Goal: Transaction & Acquisition: Purchase product/service

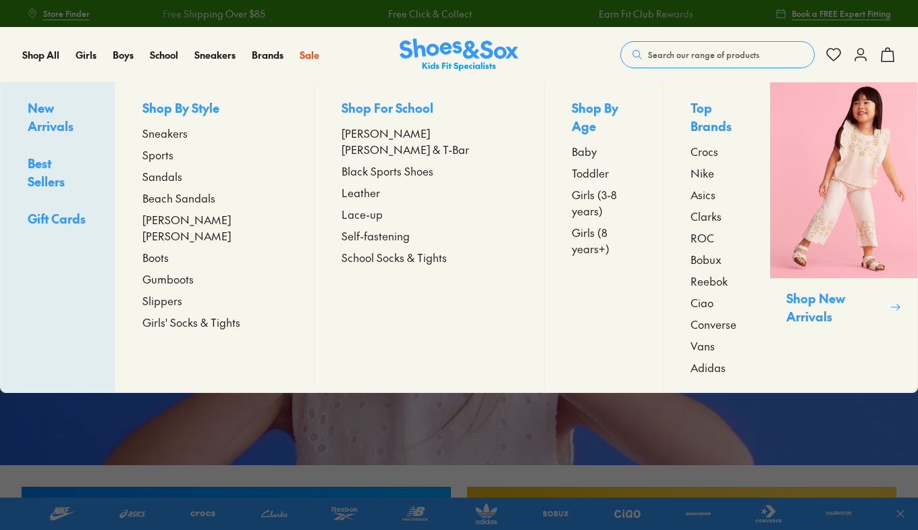
click at [182, 175] on span "Sandals" at bounding box center [162, 176] width 40 height 16
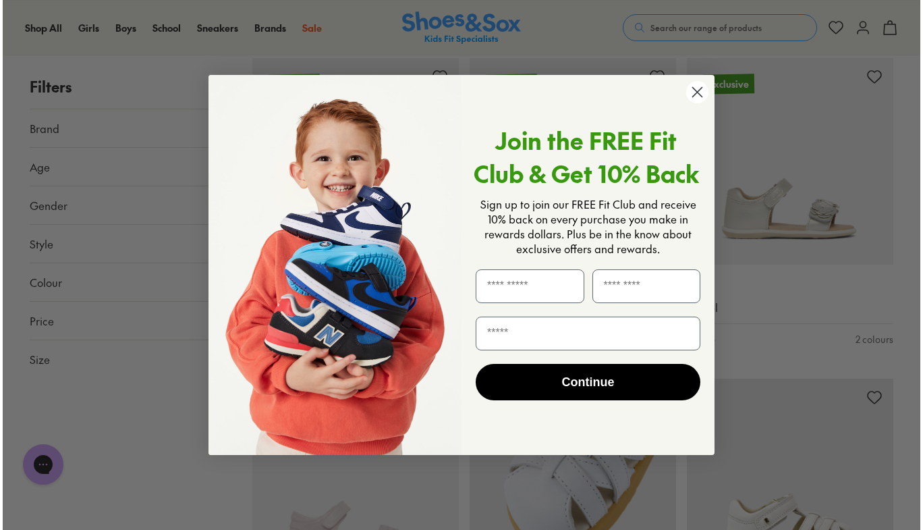
scroll to position [2815, 0]
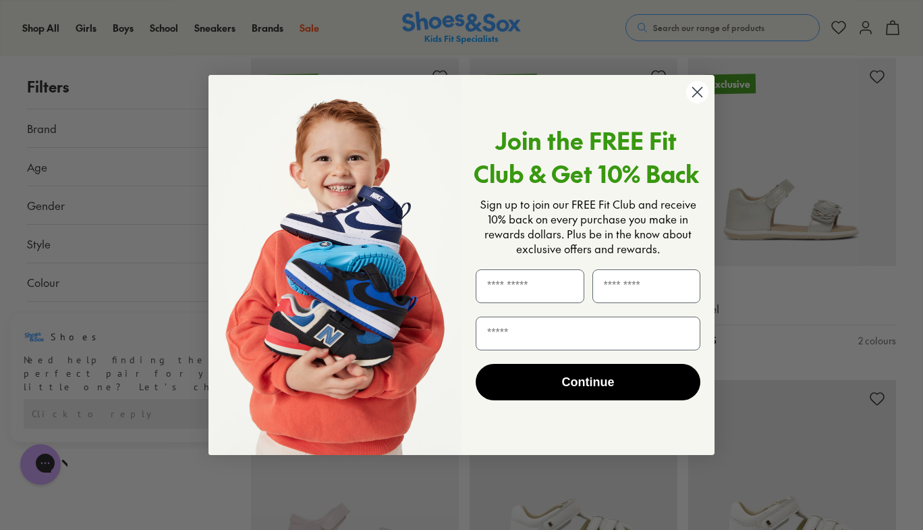
click at [700, 98] on circle "Close dialog" at bounding box center [697, 92] width 22 height 22
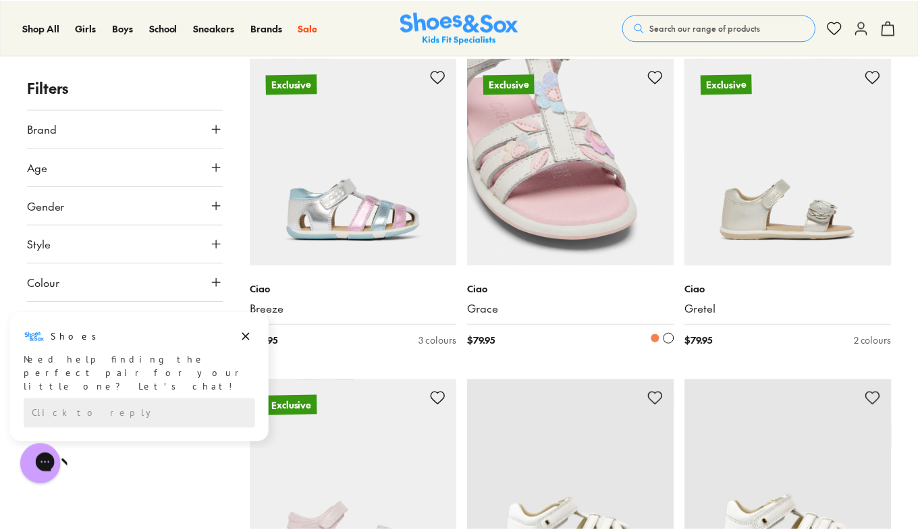
scroll to position [2804, 0]
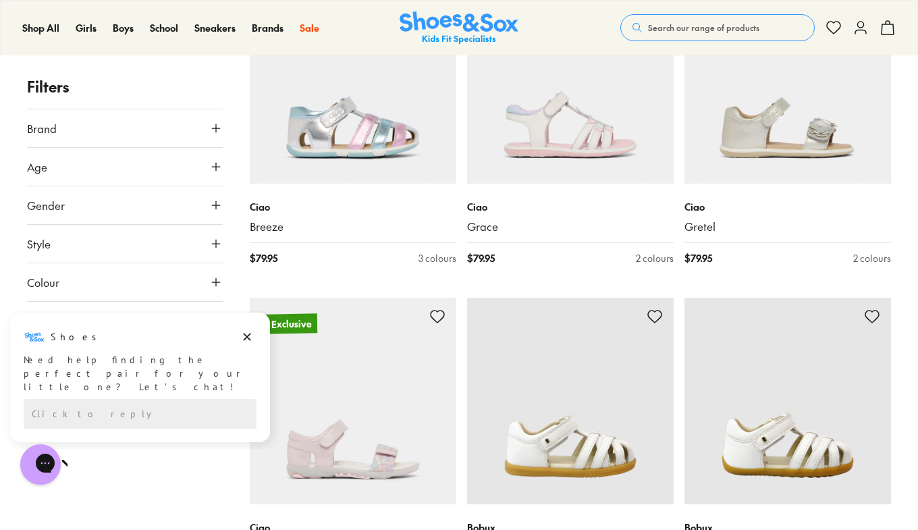
scroll to position [2885, 0]
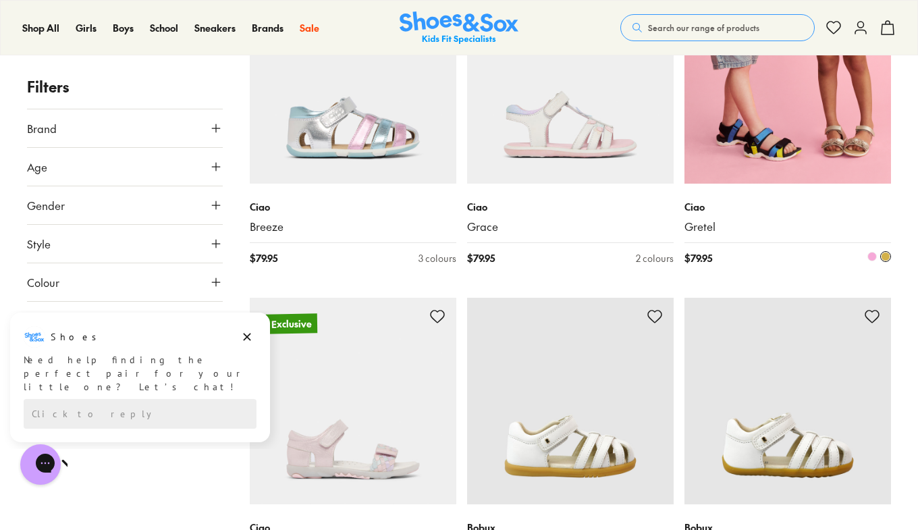
click at [838, 167] on img at bounding box center [787, 80] width 206 height 206
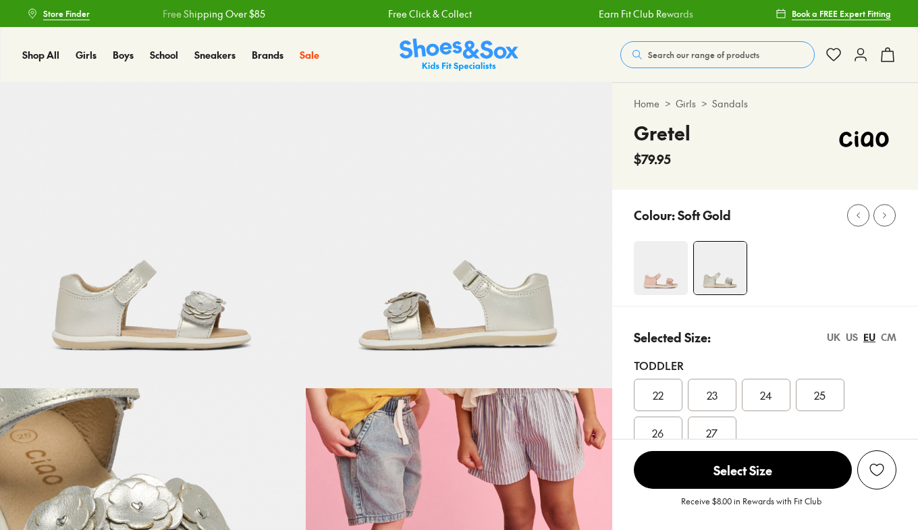
select select "*"
click at [662, 271] on img at bounding box center [660, 268] width 54 height 54
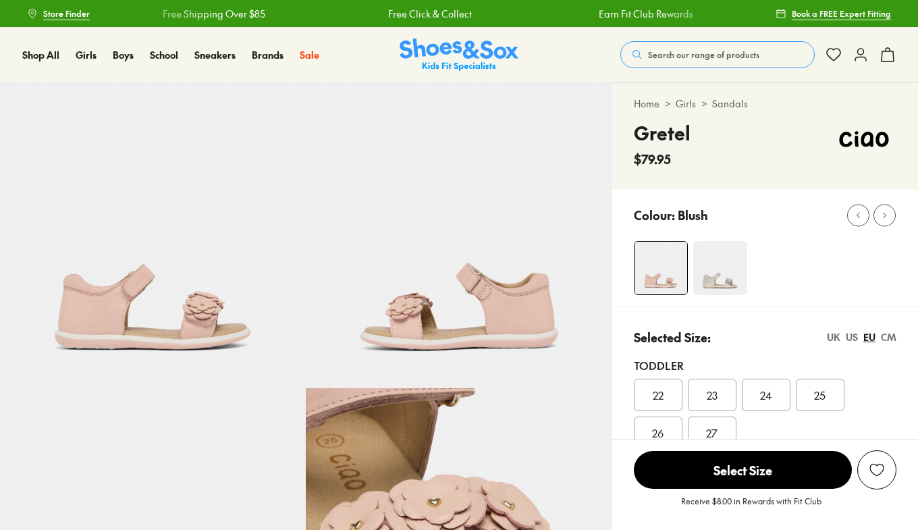
click at [720, 269] on img at bounding box center [720, 268] width 54 height 54
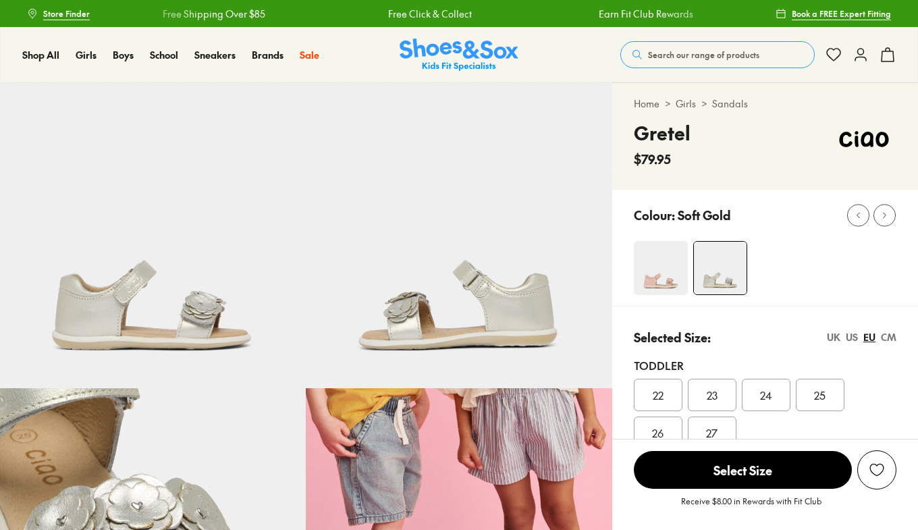
click at [889, 335] on div "CM" at bounding box center [888, 337] width 16 height 14
select select "*"
click at [665, 420] on div "16.1" at bounding box center [657, 432] width 49 height 32
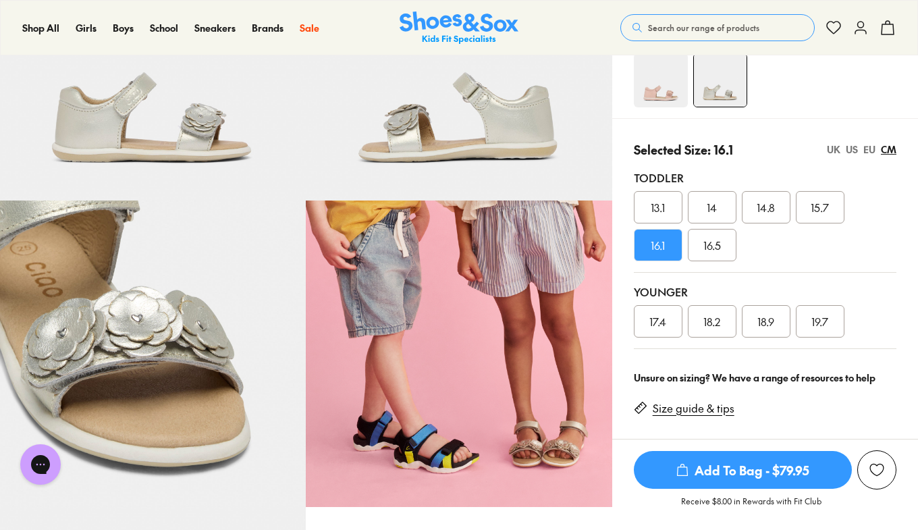
scroll to position [144, 0]
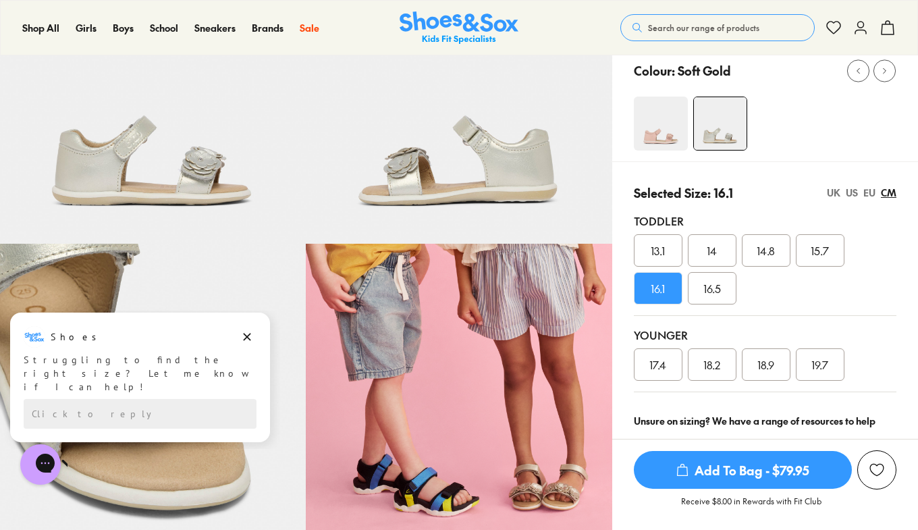
click at [866, 190] on div "EU" at bounding box center [869, 193] width 12 height 14
click at [855, 190] on div "US" at bounding box center [851, 193] width 12 height 14
click at [836, 193] on div "UK" at bounding box center [832, 193] width 13 height 14
